Goal: Check status

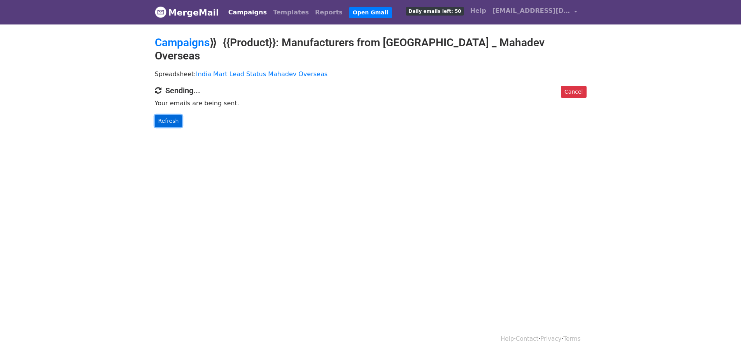
click at [163, 115] on link "Refresh" at bounding box center [169, 121] width 28 height 12
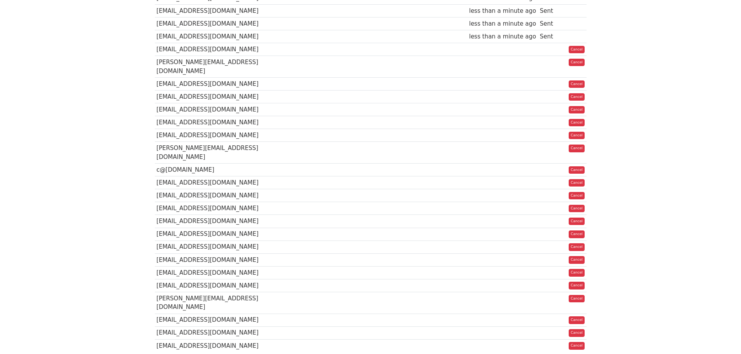
scroll to position [481, 0]
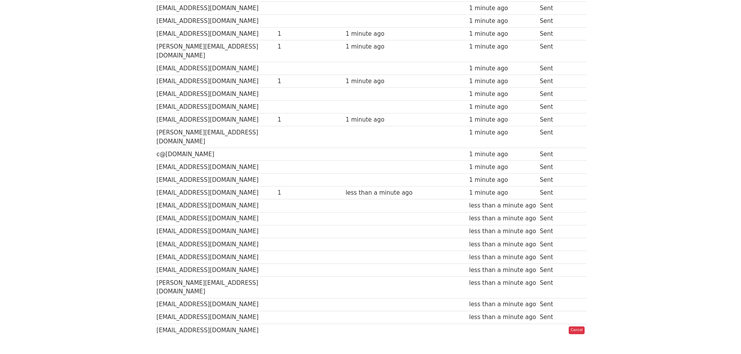
scroll to position [476, 0]
